Goal: Navigation & Orientation: Find specific page/section

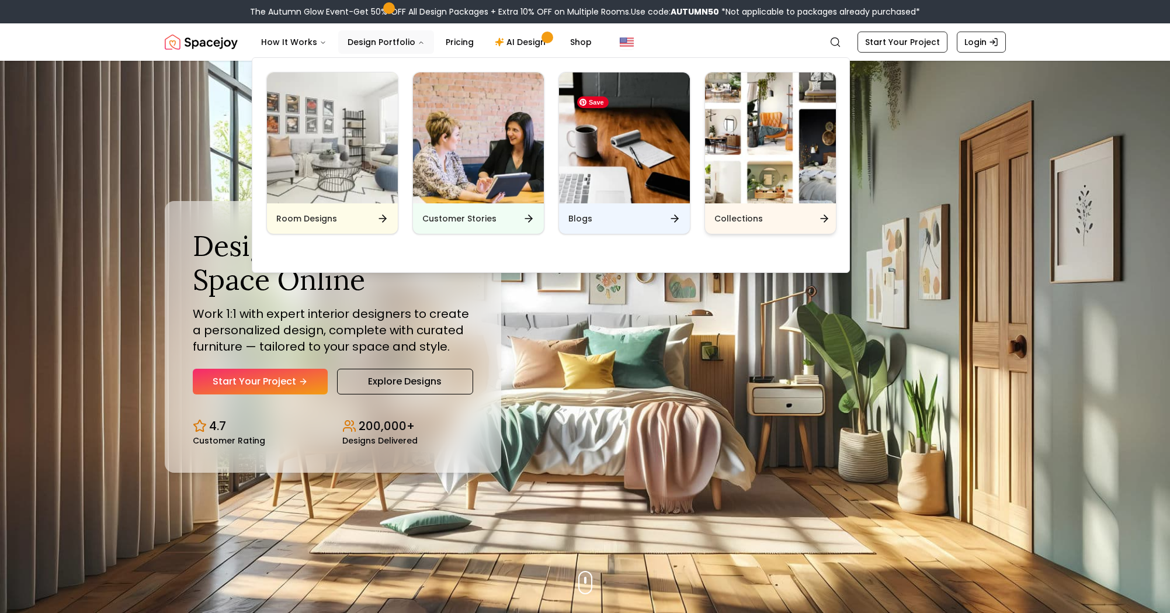
click at [788, 225] on div "Collections" at bounding box center [770, 218] width 131 height 30
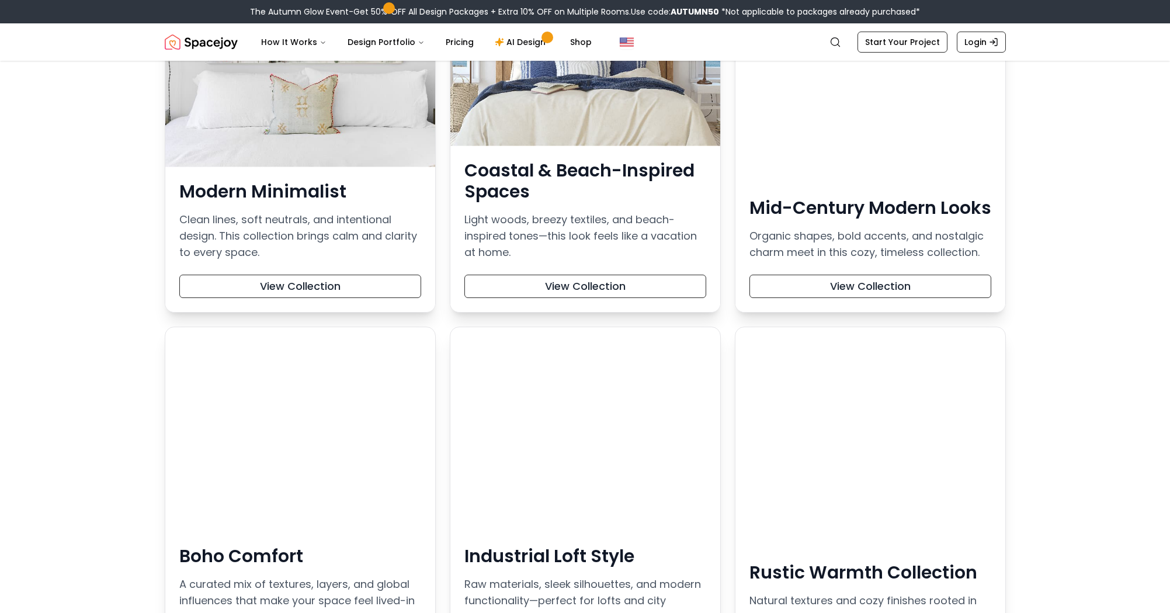
scroll to position [69, 0]
